Goal: Information Seeking & Learning: Learn about a topic

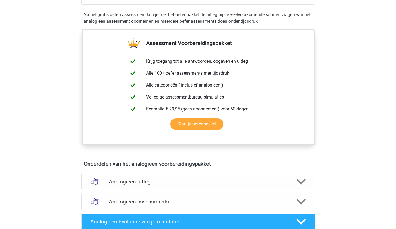
scroll to position [195, 0]
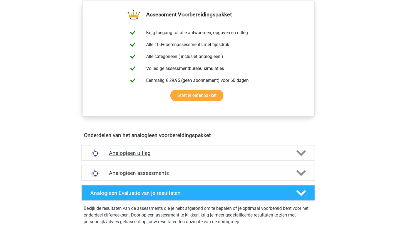
click at [168, 154] on h4 "Analogieen uitleg" at bounding box center [198, 153] width 179 height 6
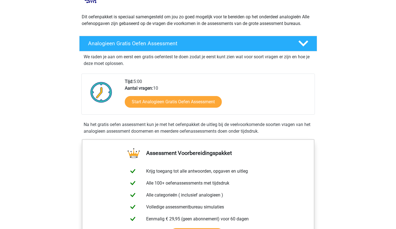
scroll to position [56, 0]
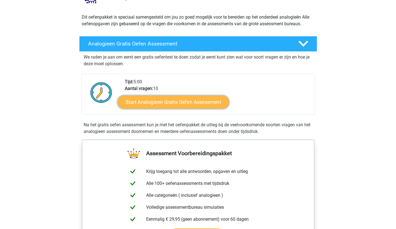
click at [190, 103] on link "Start Analogieen Gratis Oefen Assessment" at bounding box center [174, 101] width 112 height 13
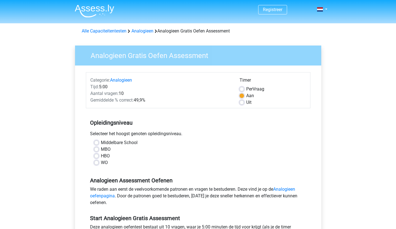
click at [101, 156] on label "HBO" at bounding box center [105, 156] width 9 height 7
click at [95, 156] on input "HBO" at bounding box center [96, 156] width 4 height 6
radio input "true"
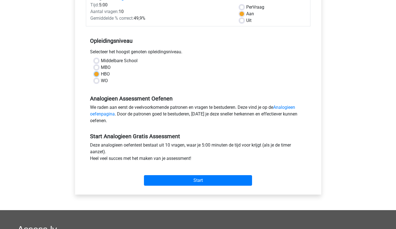
scroll to position [83, 0]
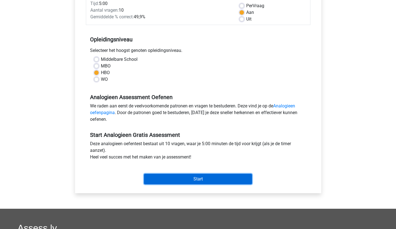
click at [179, 177] on input "Start" at bounding box center [198, 179] width 108 height 11
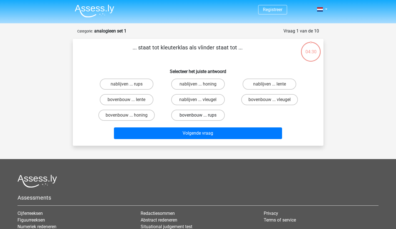
click at [208, 114] on label "bovenbouw ... rups" at bounding box center [198, 115] width 54 height 11
click at [202, 115] on input "bovenbouw ... rups" at bounding box center [200, 117] width 4 height 4
radio input "true"
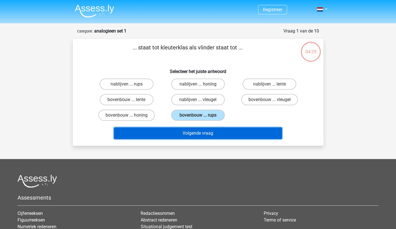
click at [202, 131] on button "Volgende vraag" at bounding box center [198, 134] width 168 height 12
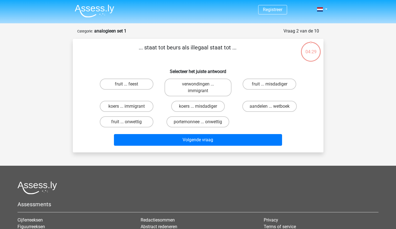
scroll to position [28, 0]
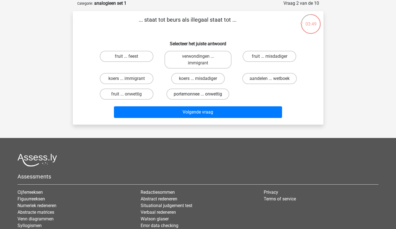
click at [213, 95] on label "portemonnee ... onwettig" at bounding box center [198, 94] width 63 height 11
click at [202, 95] on input "portemonnee ... onwettig" at bounding box center [200, 96] width 4 height 4
radio input "true"
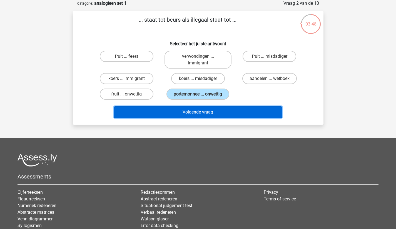
click at [209, 114] on button "Volgende vraag" at bounding box center [198, 113] width 168 height 12
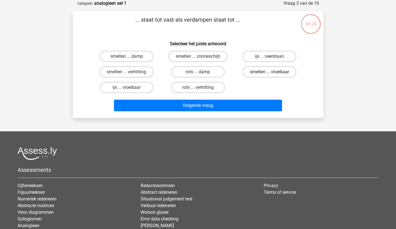
click at [268, 72] on label "smelten ... vloeibaar" at bounding box center [270, 71] width 54 height 11
click at [270, 72] on input "smelten ... vloeibaar" at bounding box center [272, 74] width 4 height 4
radio input "true"
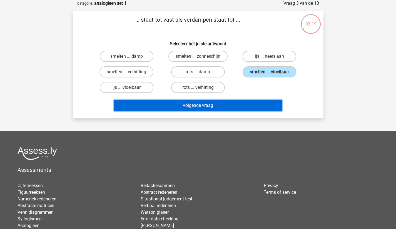
click at [223, 105] on button "Volgende vraag" at bounding box center [198, 106] width 168 height 12
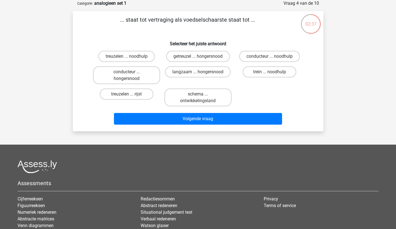
click at [200, 58] on input "getreuzel ... hongersnood" at bounding box center [200, 58] width 4 height 4
radio input "true"
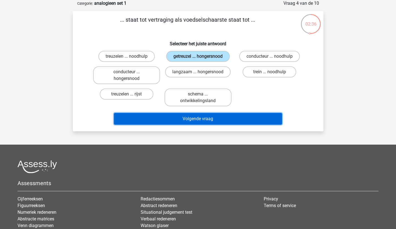
click at [205, 117] on button "Volgende vraag" at bounding box center [198, 119] width 168 height 12
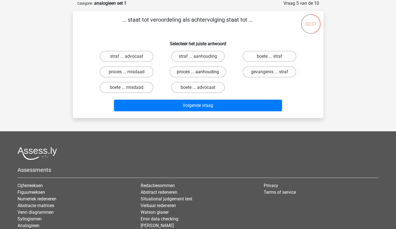
click at [211, 74] on label "proces ... aanhouding" at bounding box center [198, 71] width 57 height 11
click at [202, 74] on input "proces ... aanhouding" at bounding box center [200, 74] width 4 height 4
radio input "true"
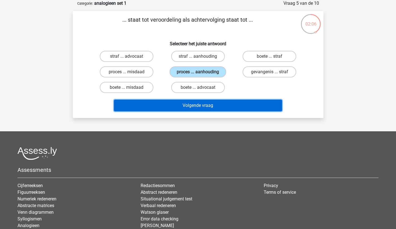
click at [212, 104] on button "Volgende vraag" at bounding box center [198, 106] width 168 height 12
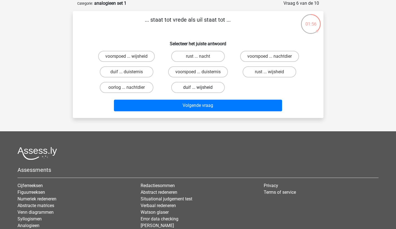
click at [208, 88] on label "duif ... wijsheid" at bounding box center [198, 87] width 54 height 11
click at [202, 88] on input "duif ... wijsheid" at bounding box center [200, 90] width 4 height 4
radio input "true"
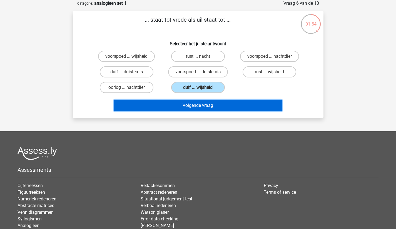
click at [211, 107] on button "Volgende vraag" at bounding box center [198, 106] width 168 height 12
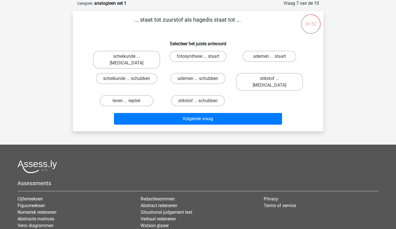
click at [270, 79] on input "stikstof ... krokodil" at bounding box center [272, 81] width 4 height 4
radio input "true"
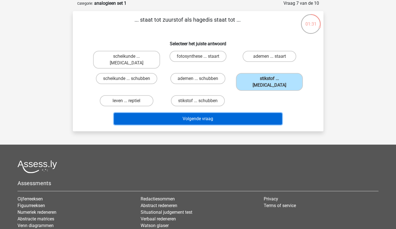
click at [215, 113] on button "Volgende vraag" at bounding box center [198, 119] width 168 height 12
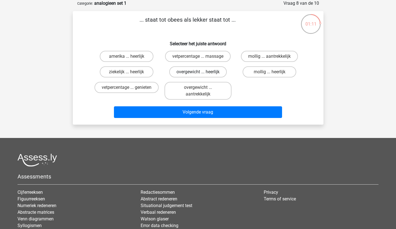
click at [203, 72] on label "overgewicht ... heerlijk" at bounding box center [198, 71] width 58 height 11
click at [202, 72] on input "overgewicht ... heerlijk" at bounding box center [200, 74] width 4 height 4
radio input "true"
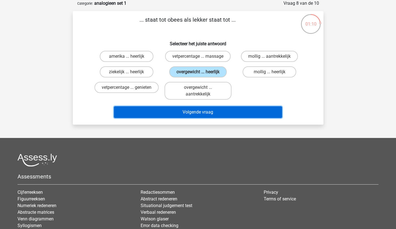
click at [195, 114] on button "Volgende vraag" at bounding box center [198, 113] width 168 height 12
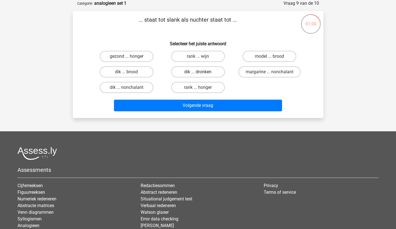
click at [195, 72] on label "dik ... dronken" at bounding box center [198, 71] width 54 height 11
click at [198, 72] on input "dik ... dronken" at bounding box center [200, 74] width 4 height 4
radio input "true"
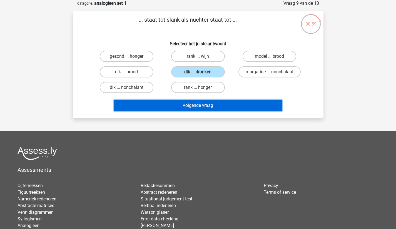
click at [207, 105] on button "Volgende vraag" at bounding box center [198, 106] width 168 height 12
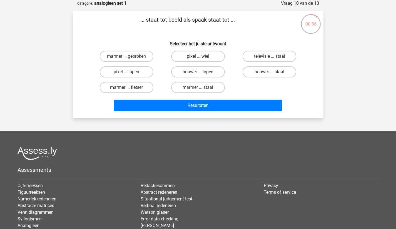
click at [198, 57] on label "pixel ... wiel" at bounding box center [198, 56] width 54 height 11
click at [198, 57] on input "pixel ... wiel" at bounding box center [200, 58] width 4 height 4
radio input "true"
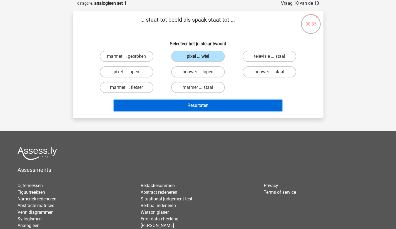
click at [206, 105] on button "Resultaten" at bounding box center [198, 106] width 168 height 12
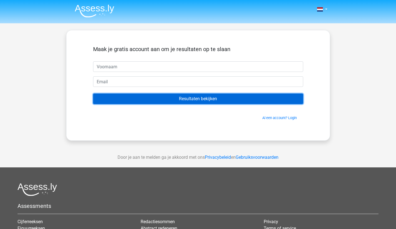
click at [181, 102] on input "Resultaten bekijken" at bounding box center [198, 99] width 210 height 11
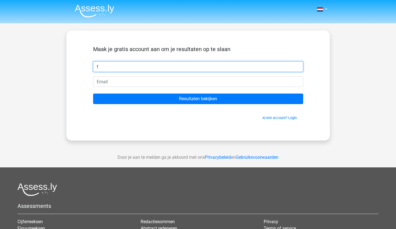
type input "f"
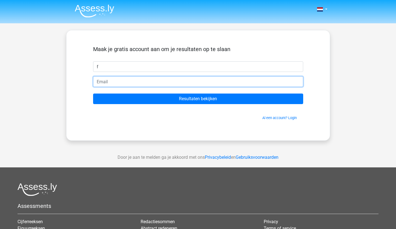
click at [103, 81] on input "email" at bounding box center [198, 81] width 210 height 11
type input "frans_koevoets@hotmail.com"
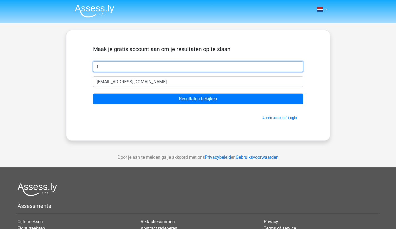
click at [105, 67] on input "f" at bounding box center [198, 66] width 210 height 11
type input "frans"
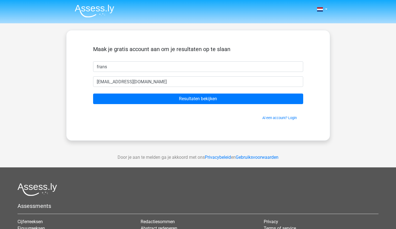
click at [76, 75] on div "Maak je gratis account aan om je resultaten op te slaan frans frans_koevoets@ho…" at bounding box center [198, 85] width 264 height 111
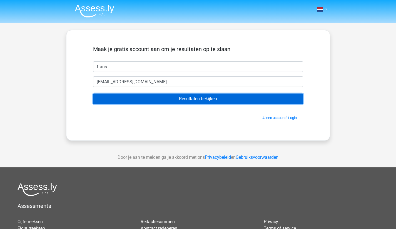
click at [174, 98] on input "Resultaten bekijken" at bounding box center [198, 99] width 210 height 11
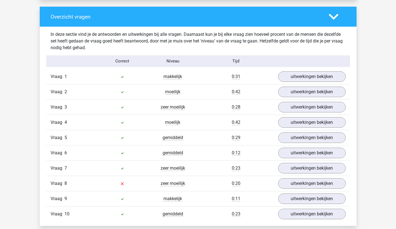
scroll to position [417, 0]
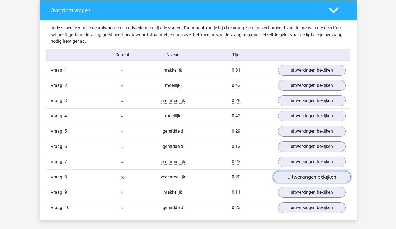
click at [309, 178] on link "uitwerkingen bekijken" at bounding box center [312, 177] width 78 height 12
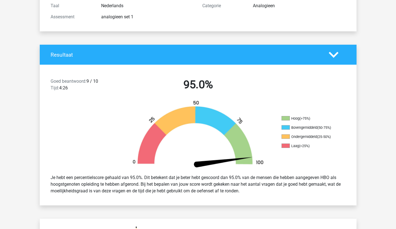
scroll to position [0, 0]
